Goal: Task Accomplishment & Management: Manage account settings

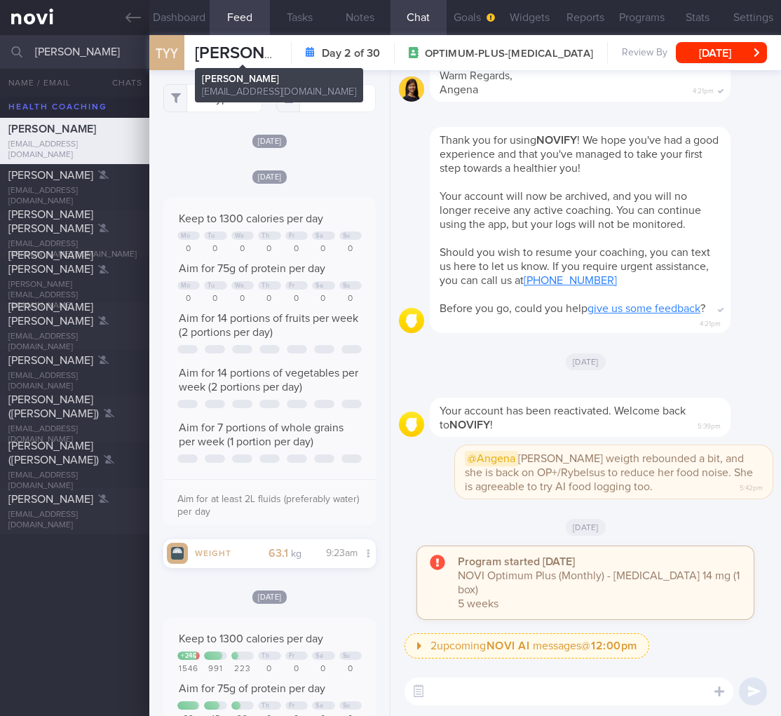
select select "8"
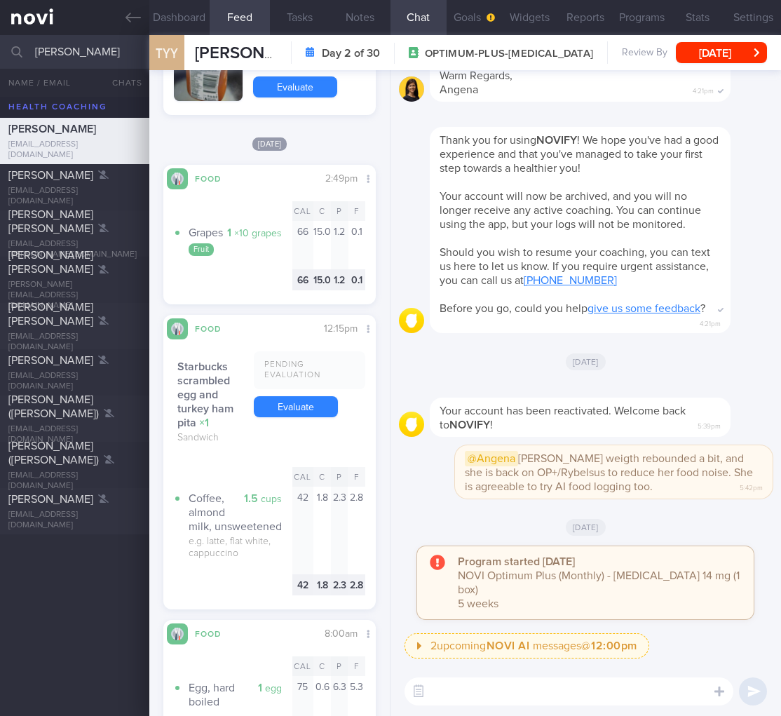
scroll to position [4974, 0]
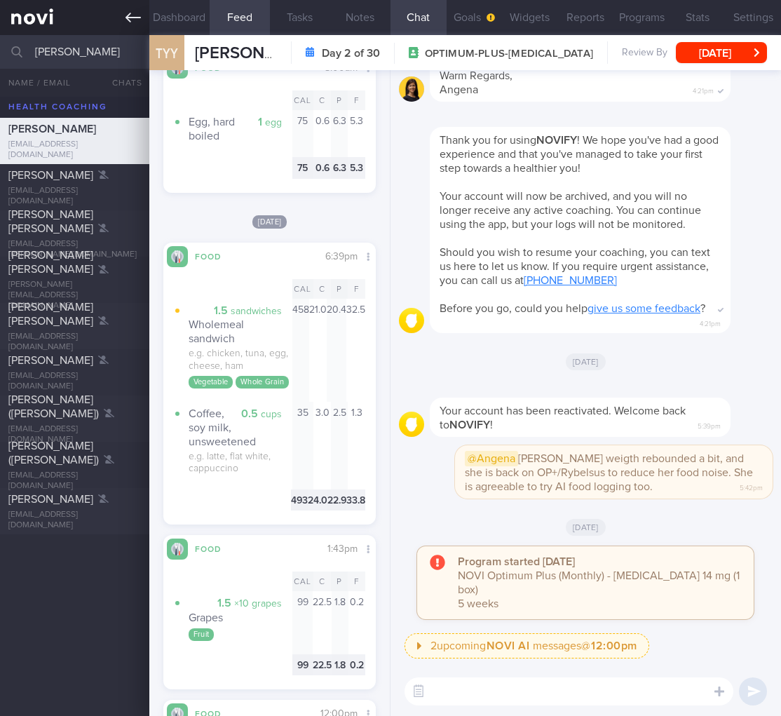
click at [130, 22] on icon at bounding box center [133, 17] width 15 height 15
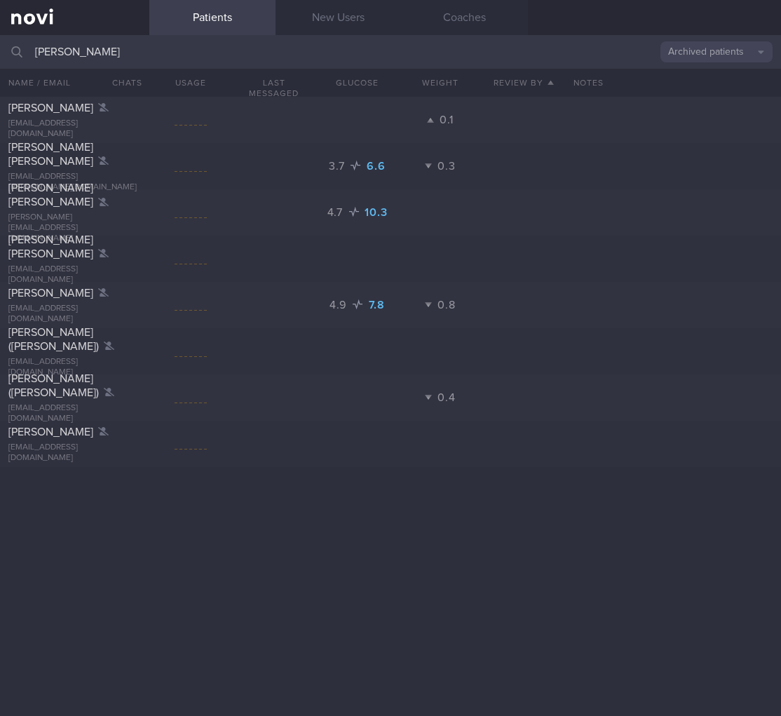
click at [0, 35] on html "You are offline! Some functionality will be unavailable Patients New Users Coac…" at bounding box center [390, 358] width 781 height 716
drag, startPoint x: 95, startPoint y: 58, endPoint x: 16, endPoint y: 52, distance: 79.5
click at [16, 52] on div "tan yin Archived patients Assigned patients All active patients Archived patien…" at bounding box center [390, 52] width 781 height 34
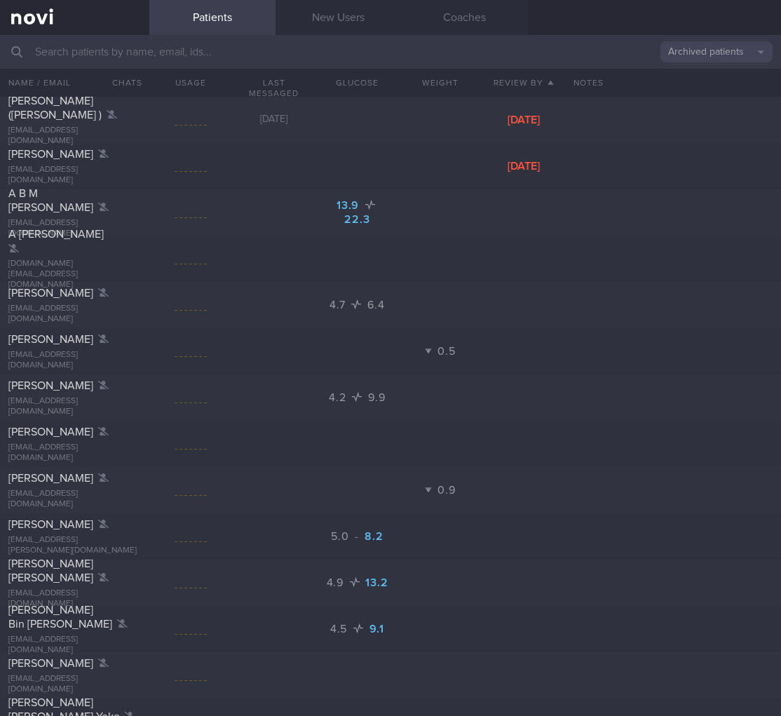
click at [742, 47] on button "Archived patients" at bounding box center [716, 51] width 112 height 21
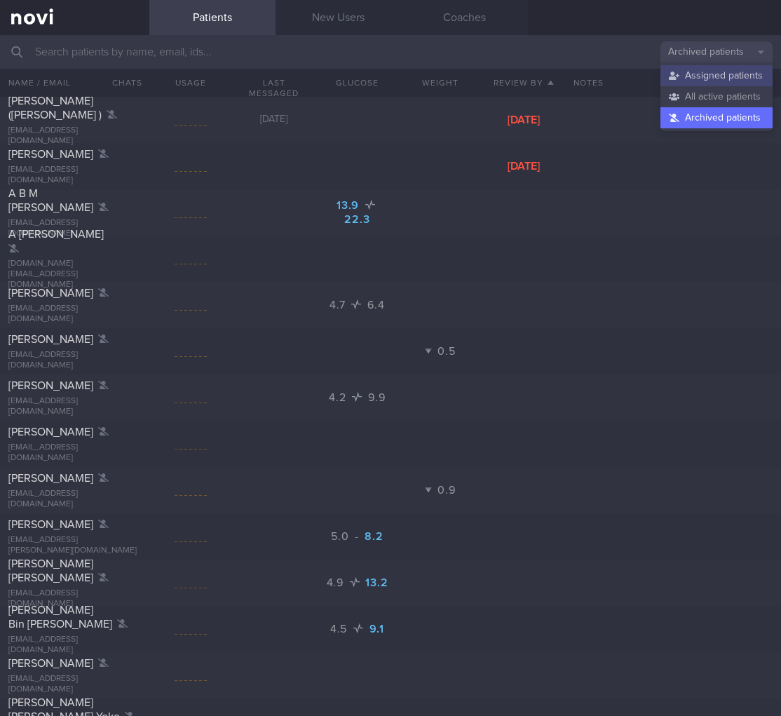
click at [694, 82] on button "Assigned patients" at bounding box center [716, 75] width 112 height 21
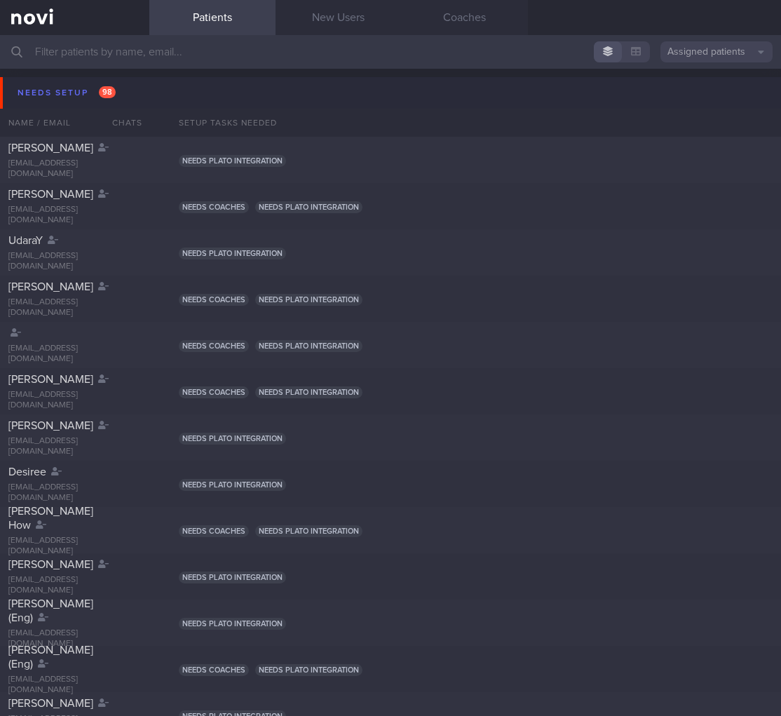
click at [140, 101] on button "Needs setup 98" at bounding box center [392, 93] width 785 height 32
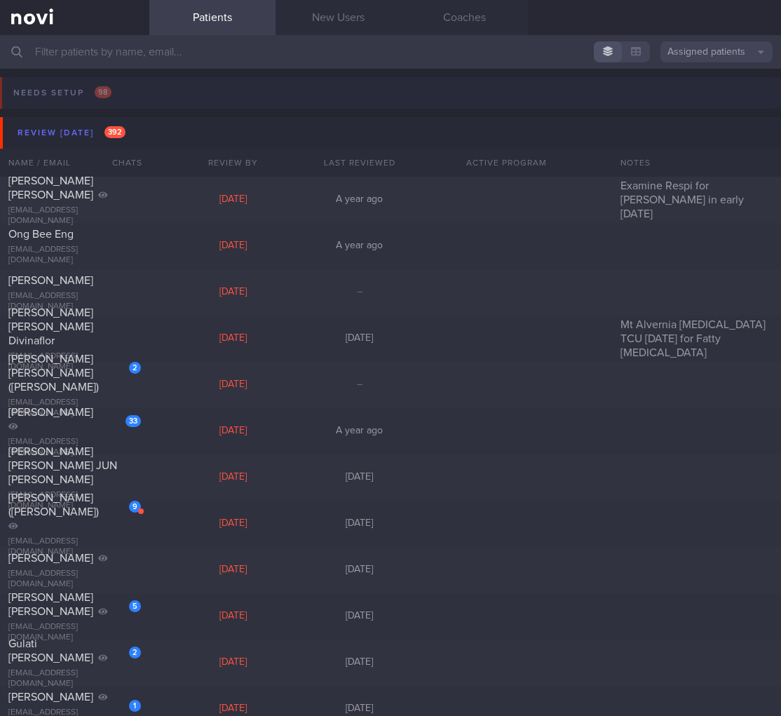
click at [133, 90] on button "Needs setup 98" at bounding box center [388, 97] width 785 height 40
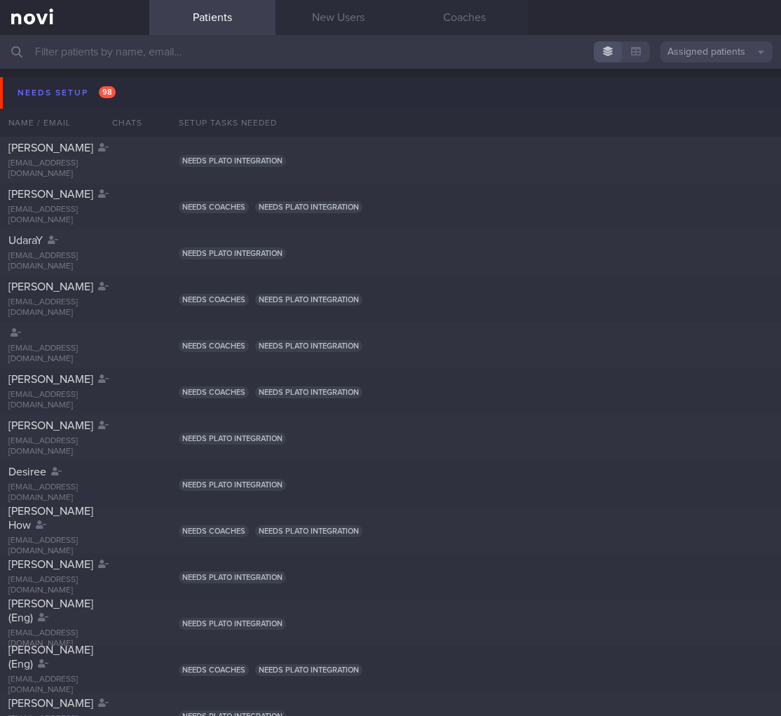
click at [118, 95] on button "Needs setup 98" at bounding box center [392, 93] width 785 height 32
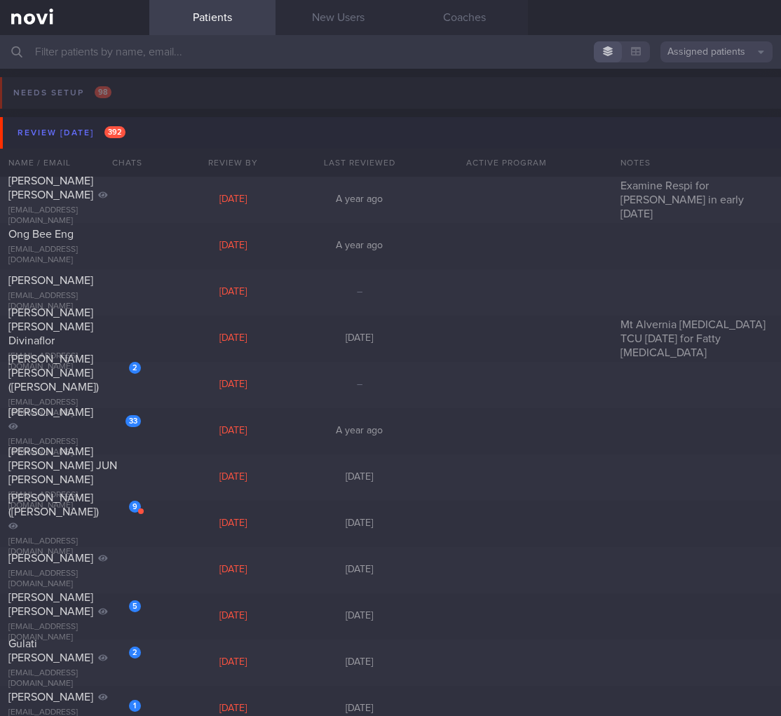
click at [105, 122] on button "Review today 392" at bounding box center [392, 133] width 785 height 32
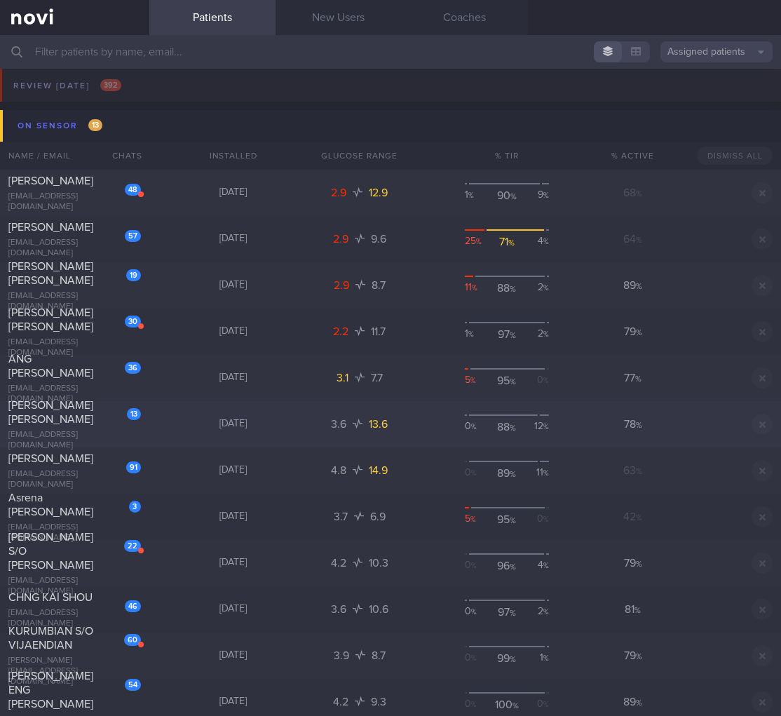
scroll to position [79, 0]
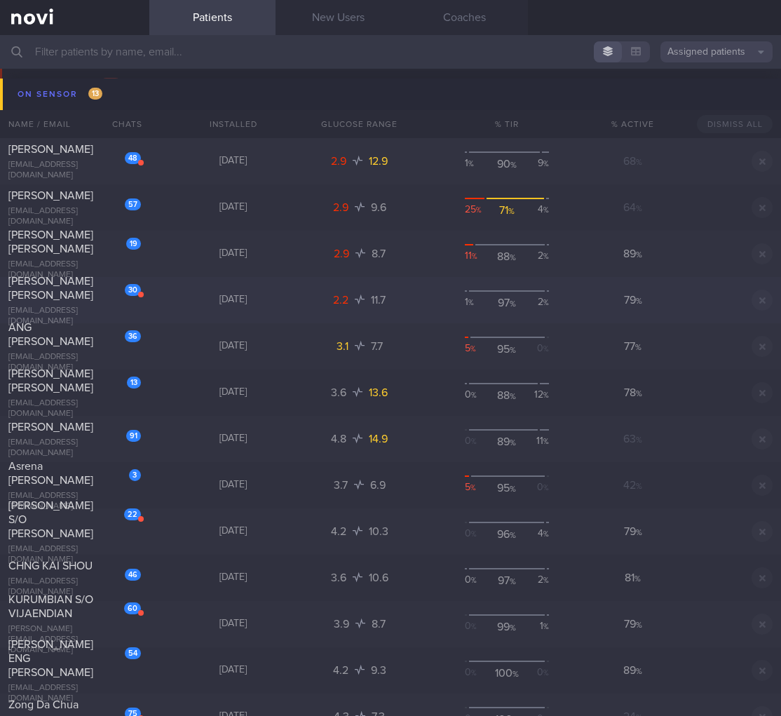
click at [126, 302] on div "[PERSON_NAME] [PERSON_NAME]" at bounding box center [72, 288] width 129 height 28
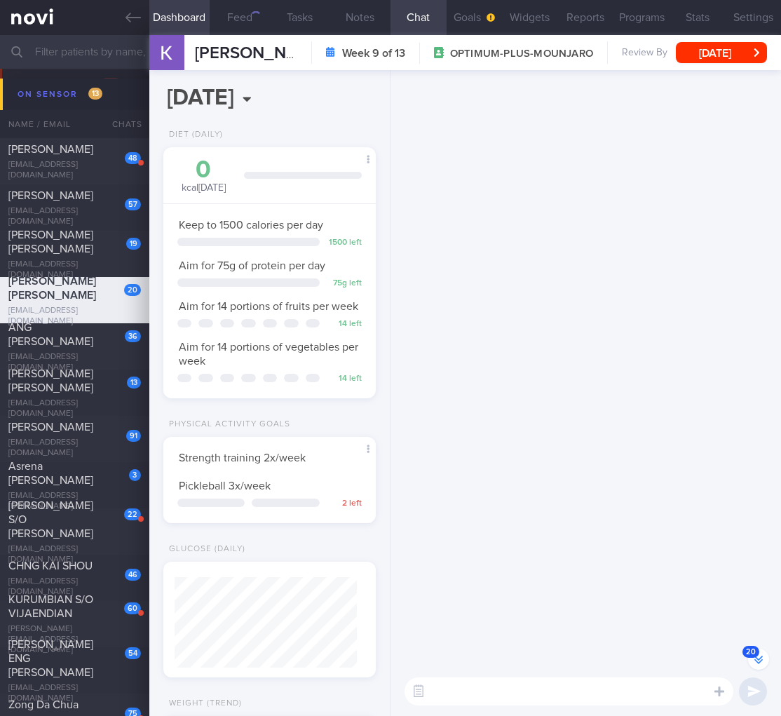
scroll to position [-2338, 0]
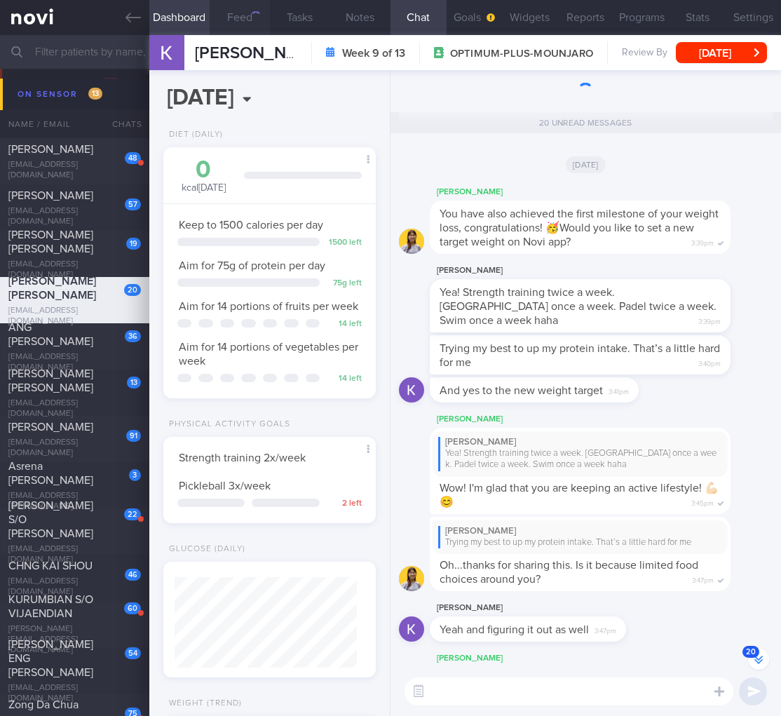
click at [233, 8] on button "Feed" at bounding box center [240, 17] width 60 height 35
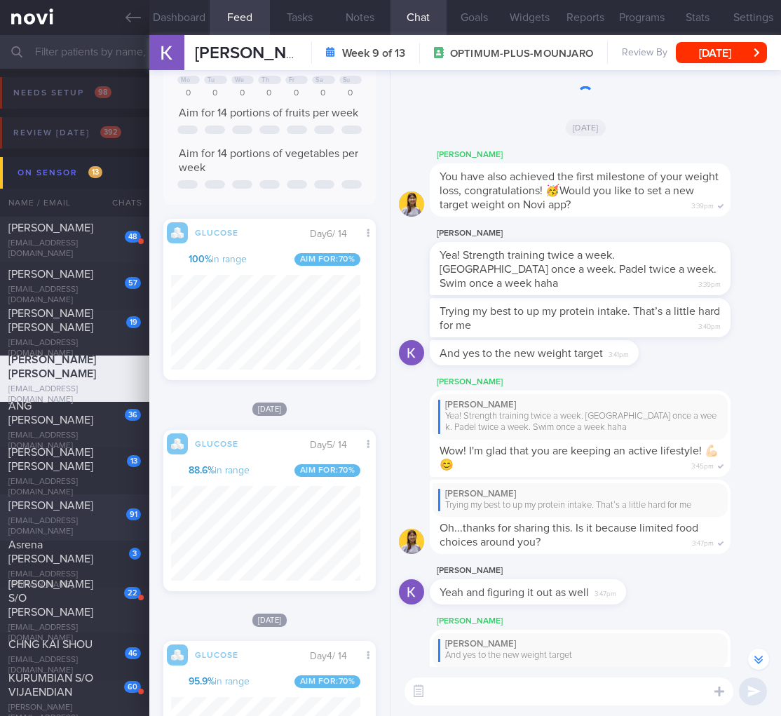
click at [50, 513] on div "[PERSON_NAME]" at bounding box center [72, 505] width 129 height 14
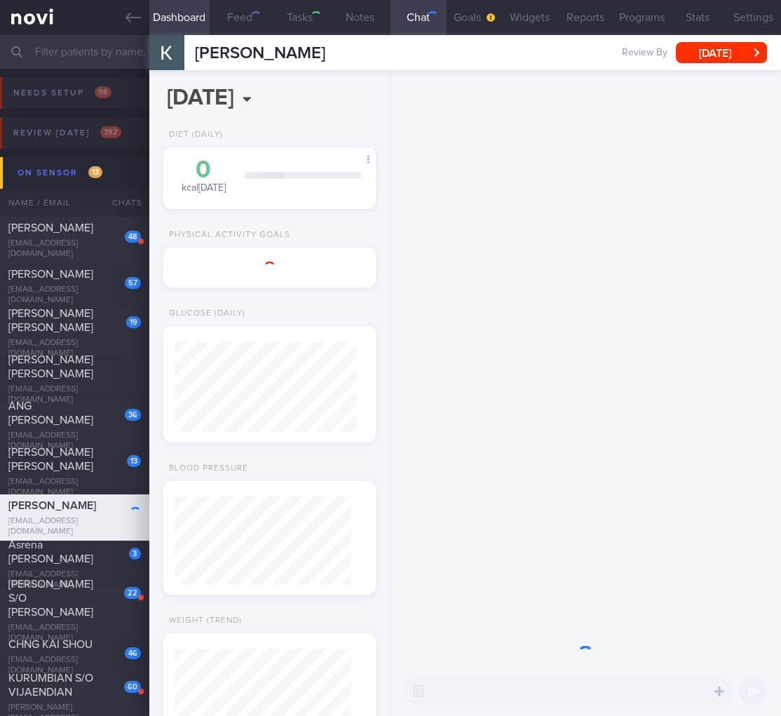
select select "4"
type input "KIV start [MEDICAL_DATA]"
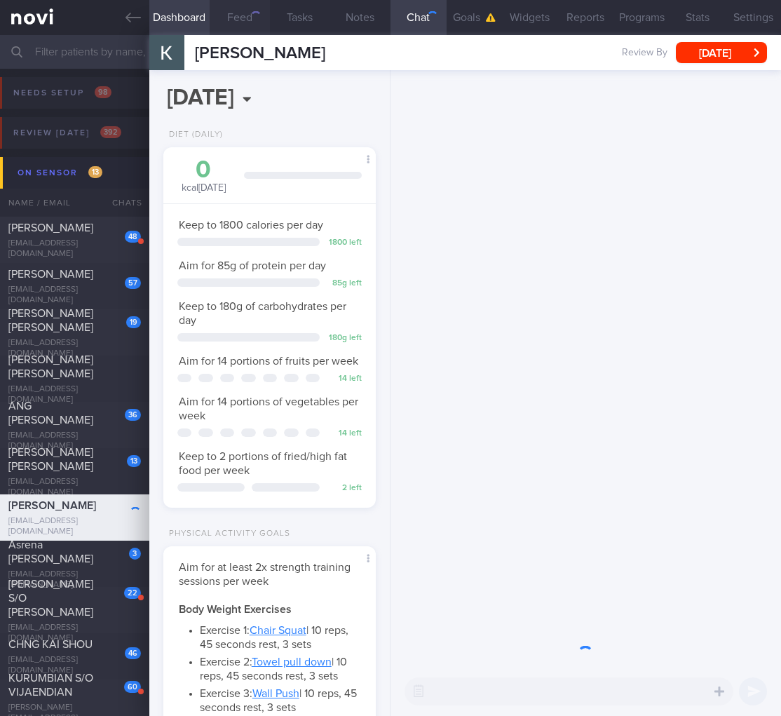
click at [247, 14] on button "Feed" at bounding box center [240, 17] width 60 height 35
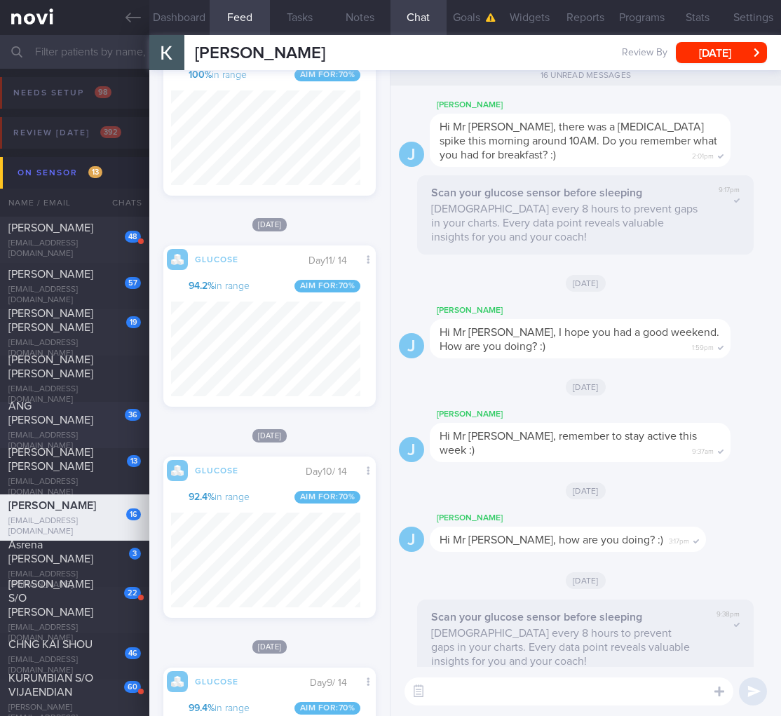
scroll to position [700981, 700933]
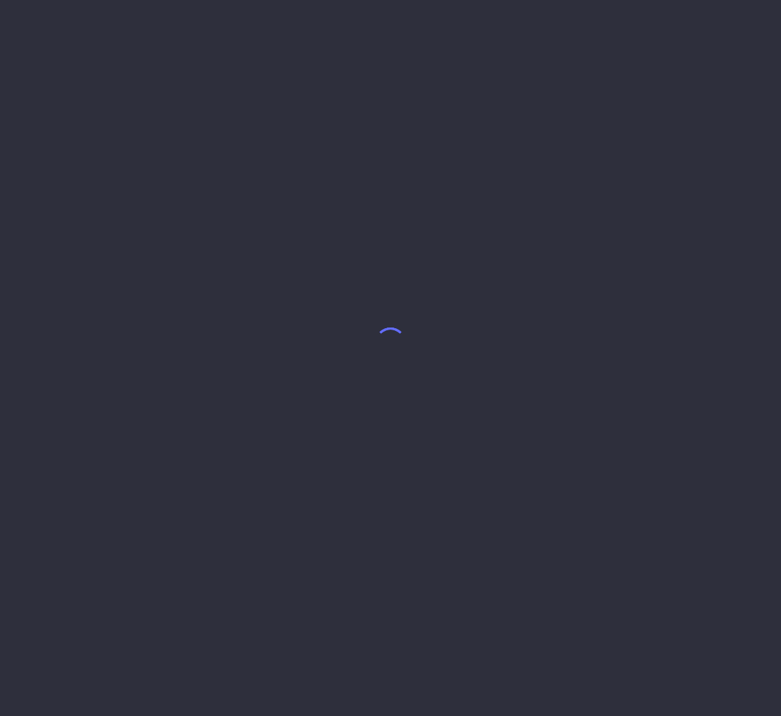
select select "8"
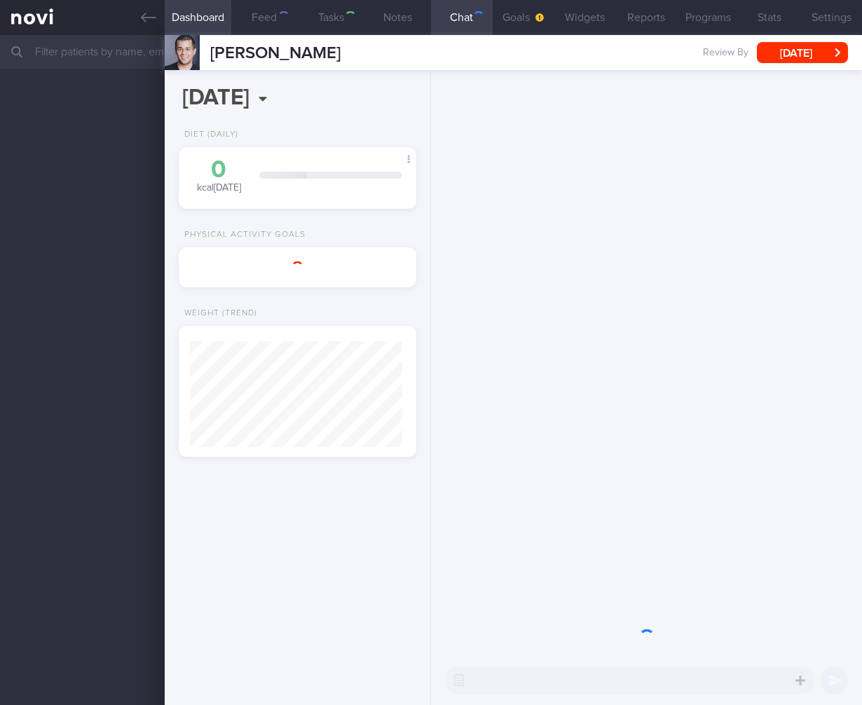
select select "7"
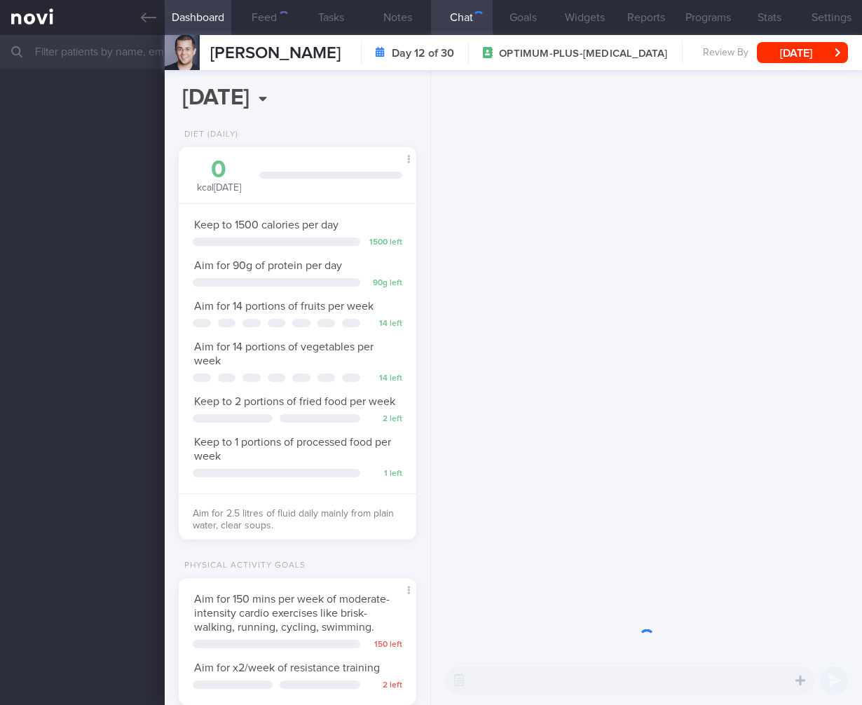
scroll to position [121, 202]
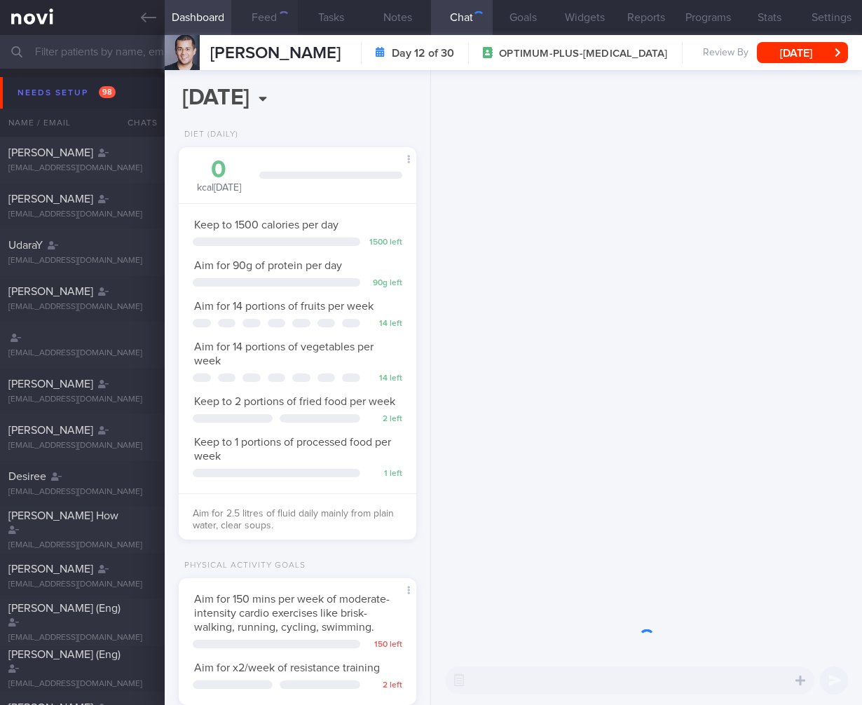
click at [269, 18] on button "Feed" at bounding box center [264, 17] width 67 height 35
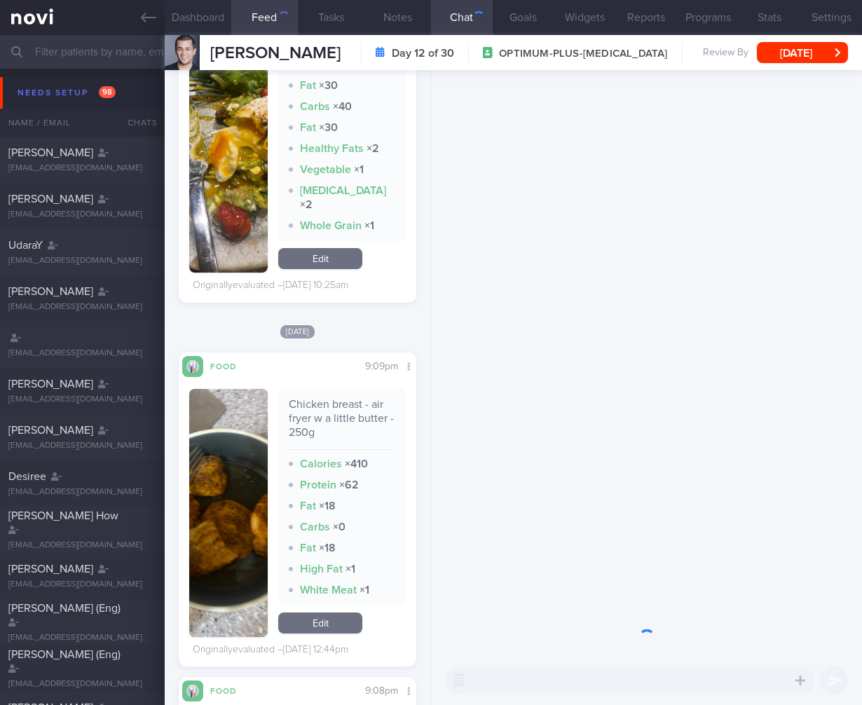
scroll to position [1095, 0]
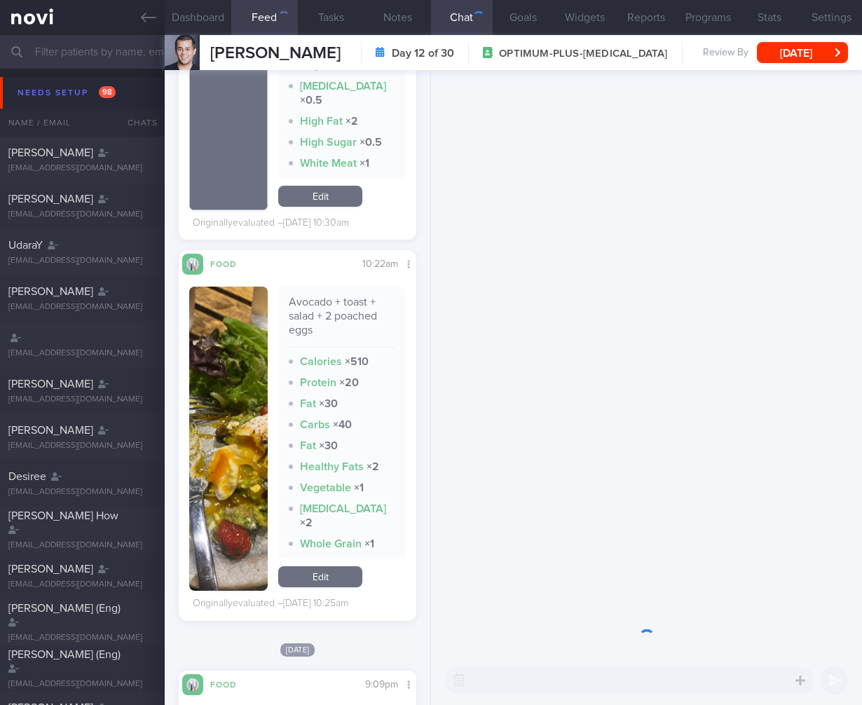
click at [223, 522] on button "button" at bounding box center [228, 439] width 79 height 304
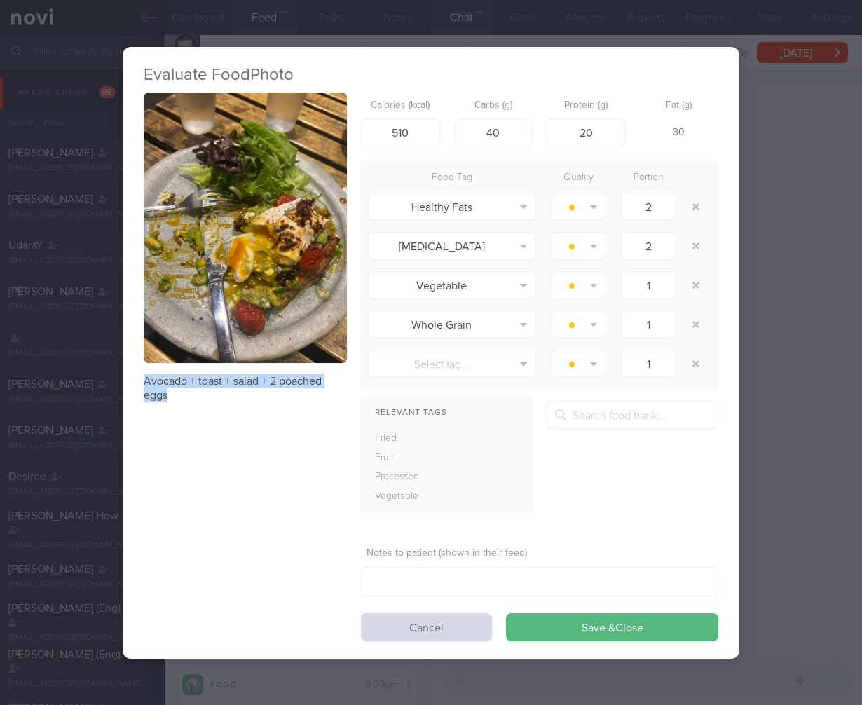
drag, startPoint x: 145, startPoint y: 374, endPoint x: 214, endPoint y: 390, distance: 70.4
click at [215, 389] on p "Avocado + toast + salad + 2 poached eggs" at bounding box center [245, 388] width 203 height 28
click at [250, 407] on div "Avocado + toast + salad + 2 poached eggs Calories (kcal) 510 Carbs (g) 40 Prote…" at bounding box center [431, 367] width 575 height 549
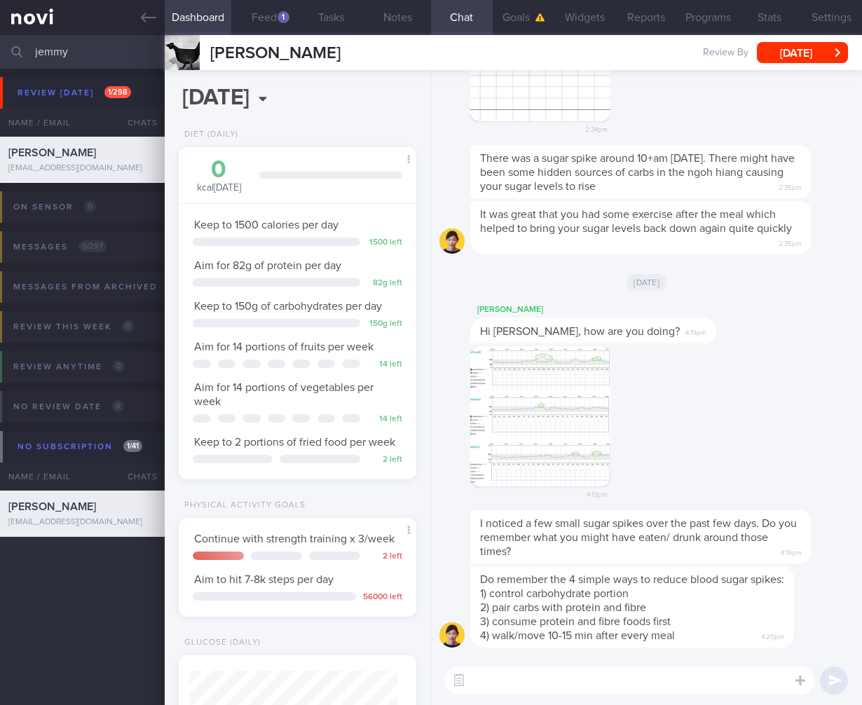
select select "7"
click at [257, 21] on button "Feed 1" at bounding box center [264, 17] width 67 height 35
